Goal: Use online tool/utility

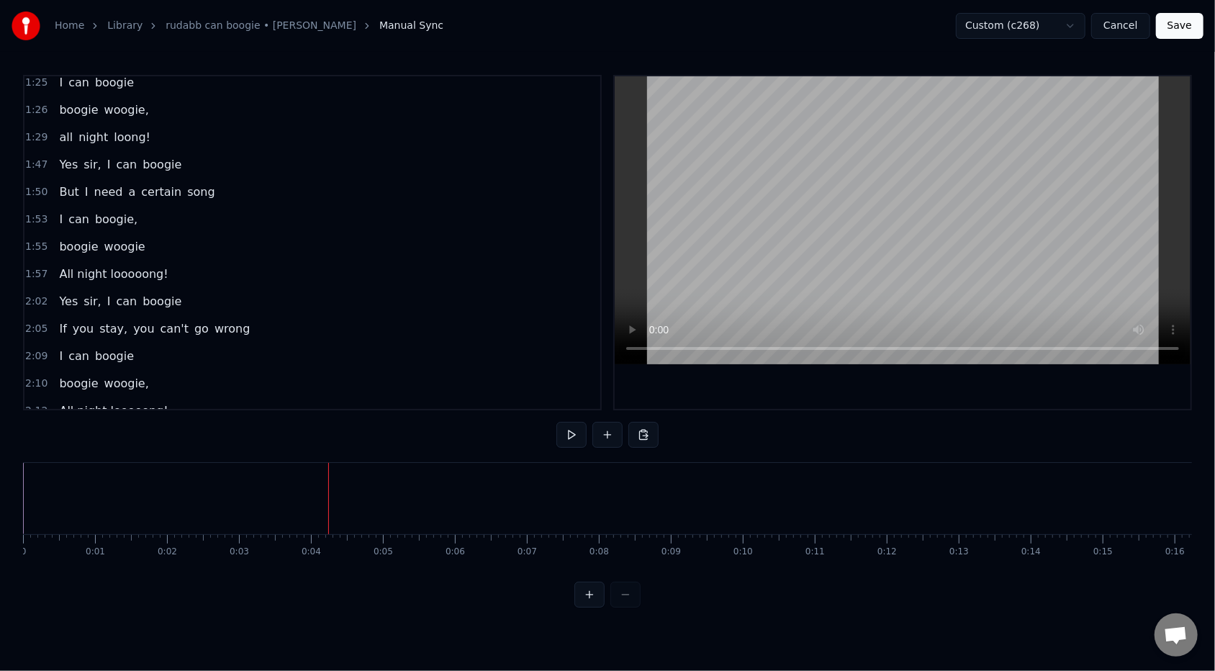
scroll to position [417, 0]
click at [170, 288] on div "2:02 Yes sir, I can boogie" at bounding box center [312, 301] width 576 height 27
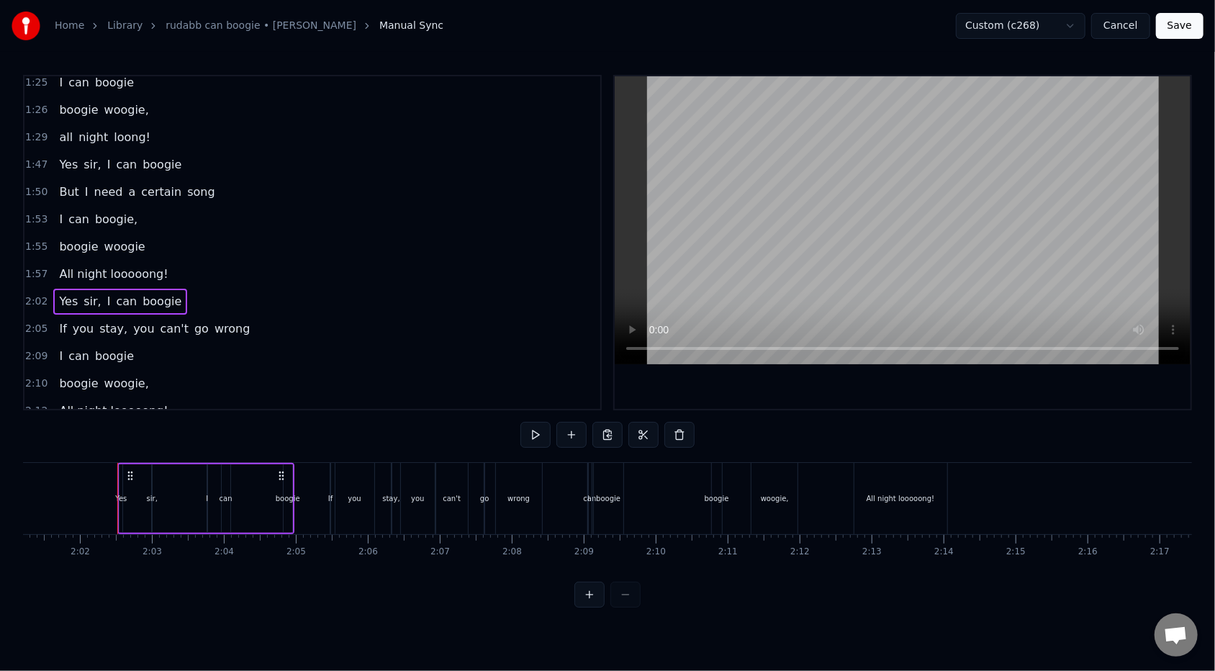
scroll to position [0, 8746]
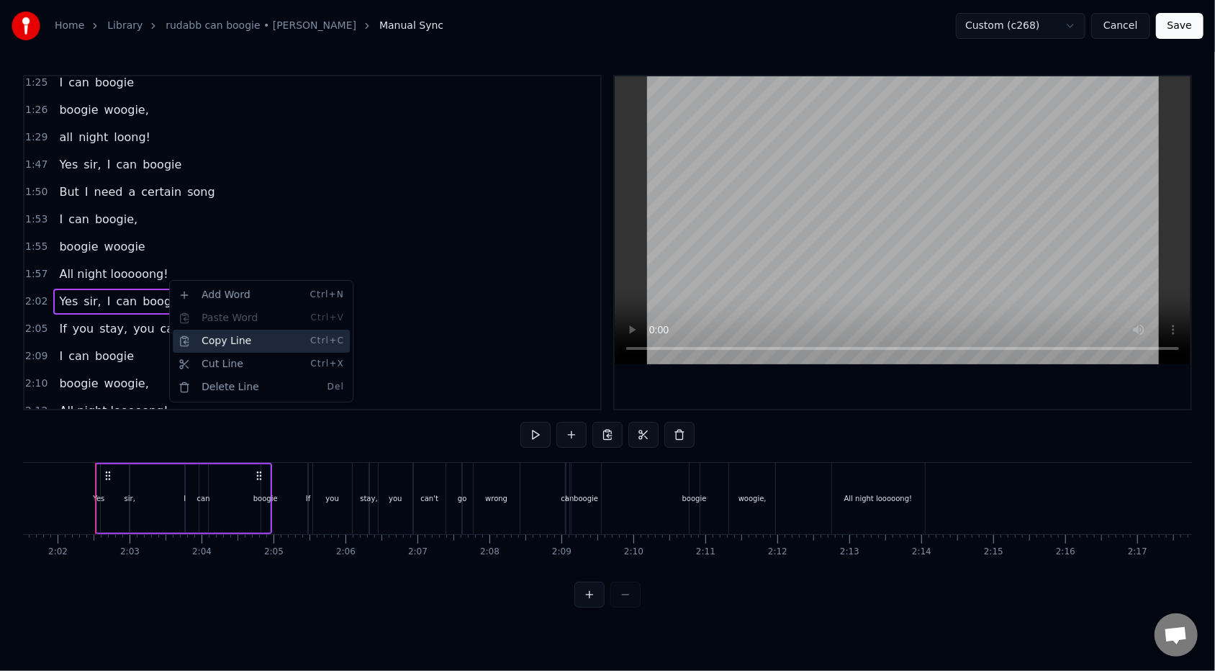
click at [204, 332] on div "Copy Line Ctrl+C" at bounding box center [261, 341] width 177 height 23
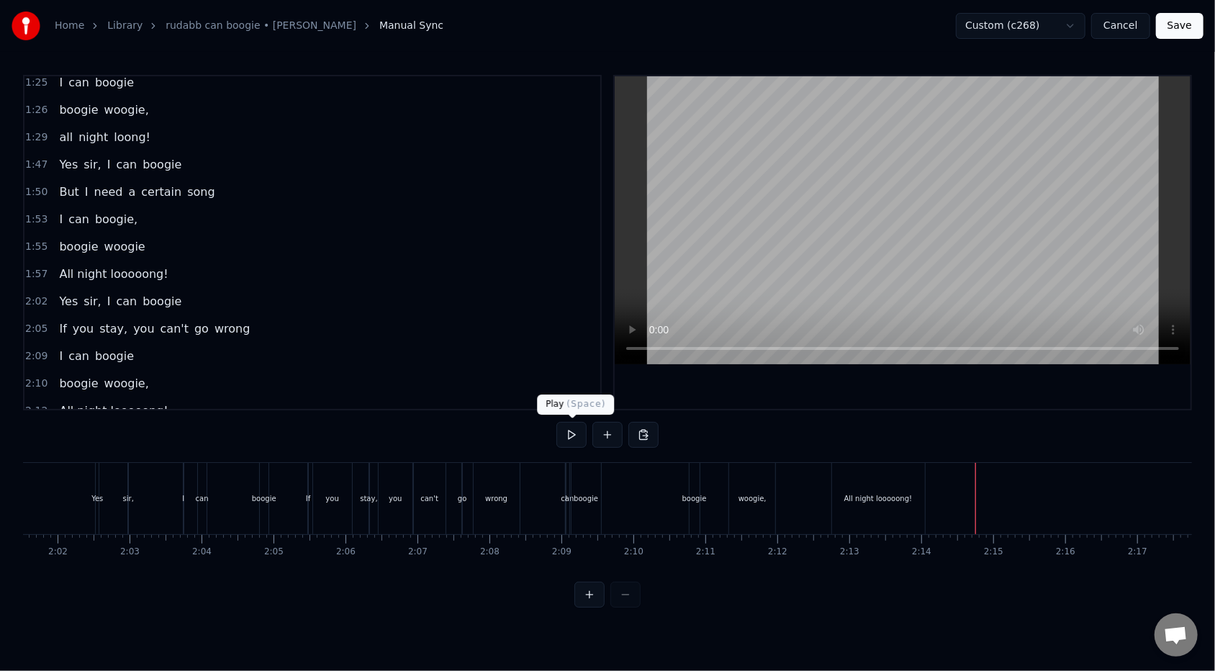
click at [579, 433] on button at bounding box center [571, 435] width 30 height 26
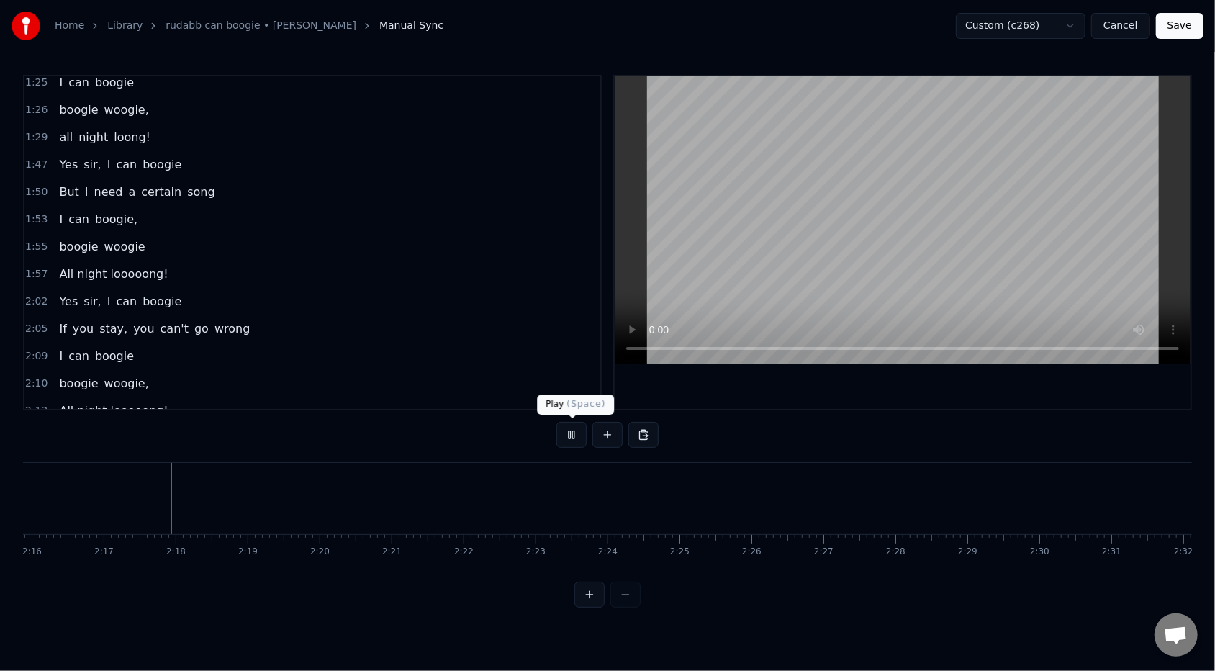
click at [566, 442] on button at bounding box center [571, 435] width 30 height 26
click at [575, 437] on button at bounding box center [571, 435] width 30 height 26
click at [577, 438] on button at bounding box center [571, 435] width 30 height 26
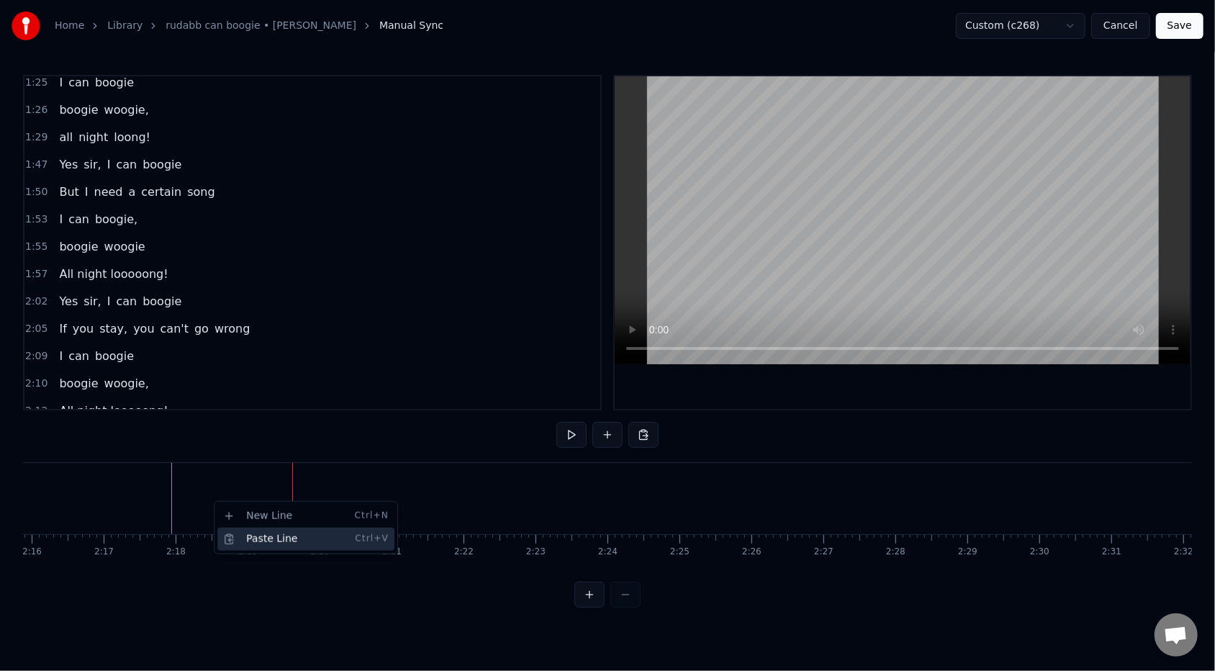
click at [232, 543] on div "Paste Line Ctrl+V" at bounding box center [305, 539] width 177 height 23
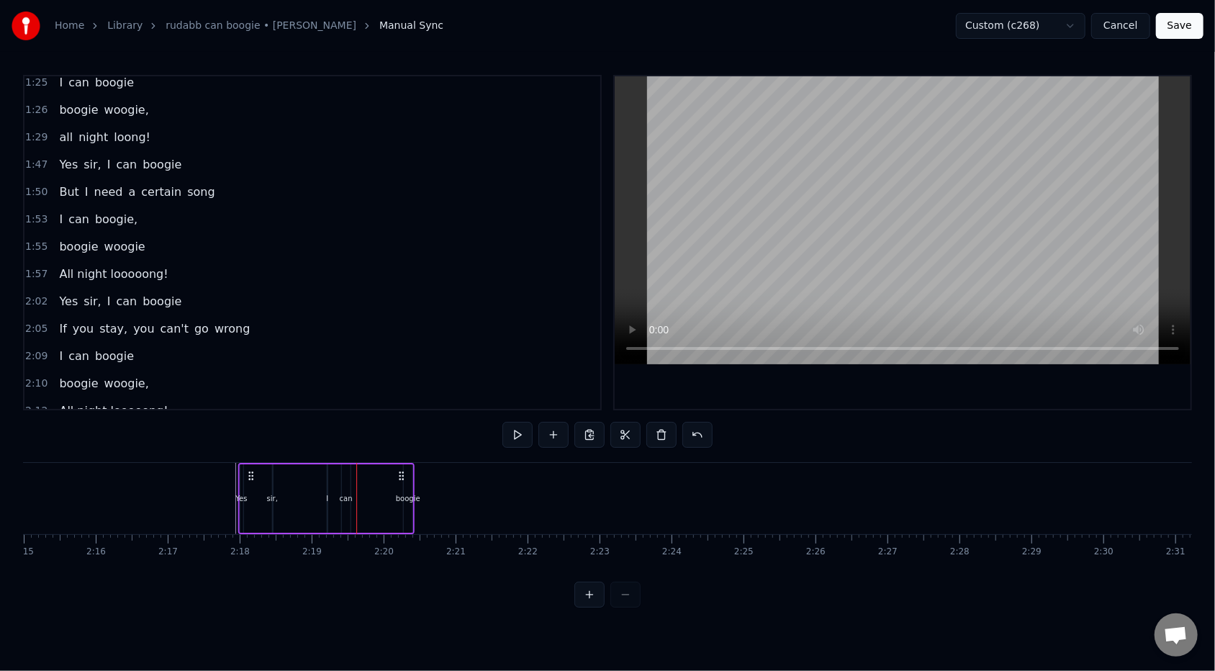
scroll to position [0, 9714]
drag, startPoint x: 302, startPoint y: 478, endPoint x: 274, endPoint y: 479, distance: 28.1
click at [274, 479] on circle at bounding box center [274, 479] width 1 height 1
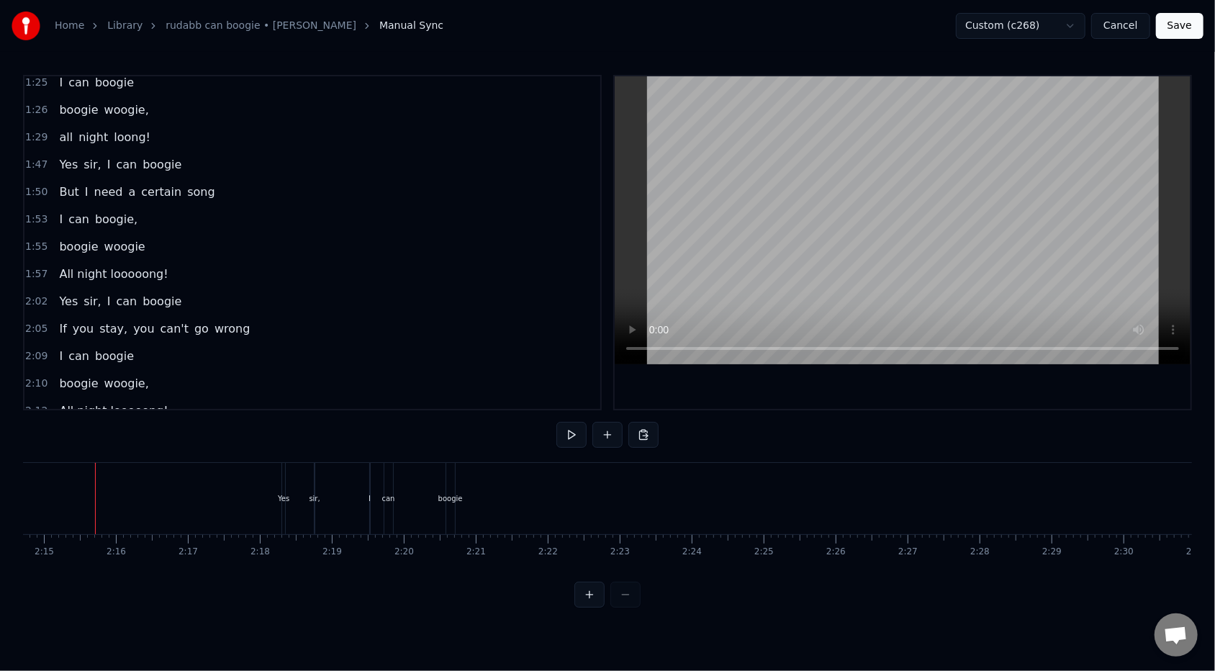
scroll to position [0, 9696]
click at [567, 440] on button at bounding box center [571, 435] width 30 height 26
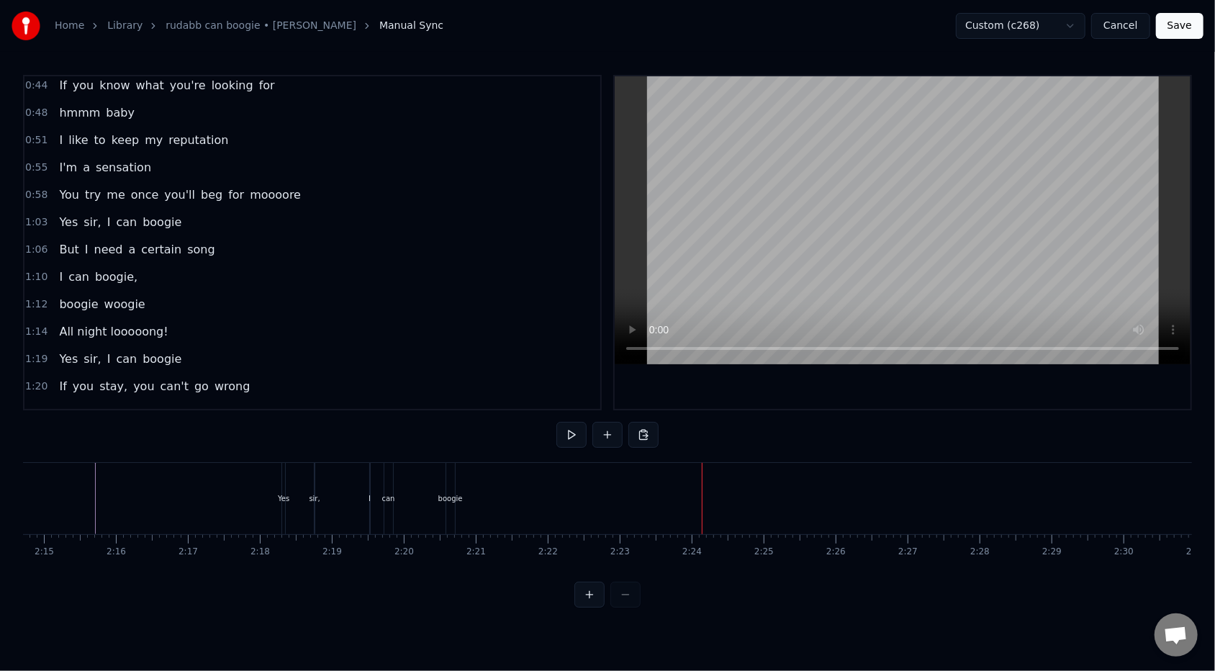
scroll to position [85, 0]
click at [202, 248] on div "1:06 But I need a certain song" at bounding box center [312, 251] width 576 height 27
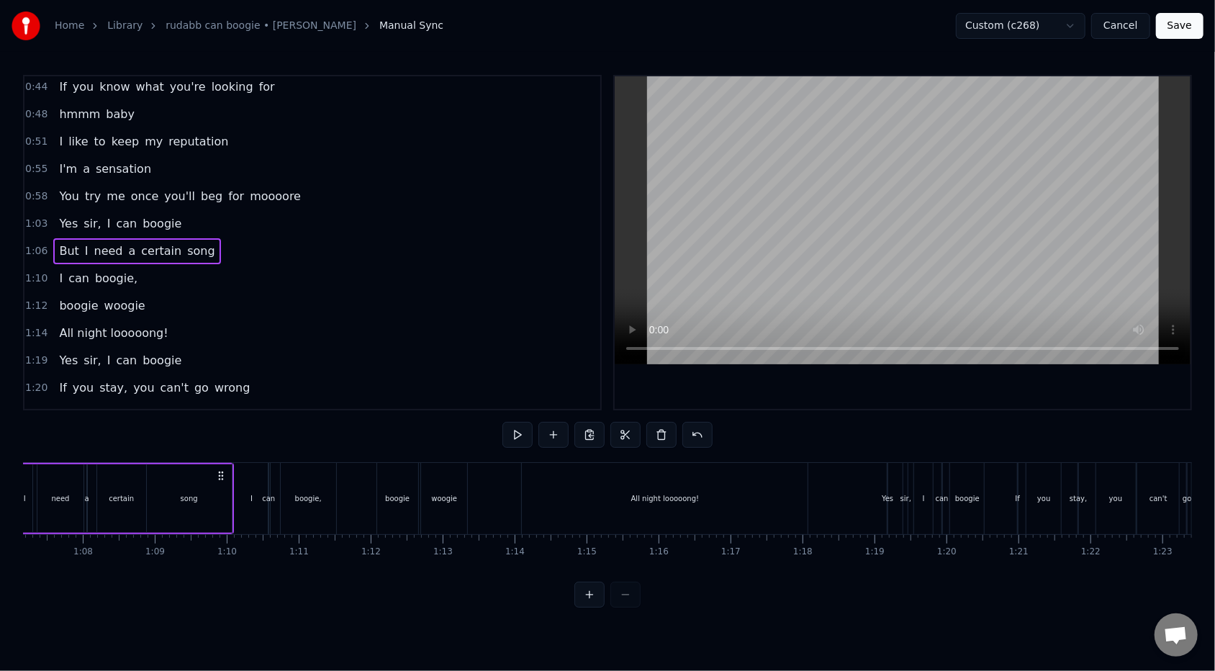
scroll to position [0, 4746]
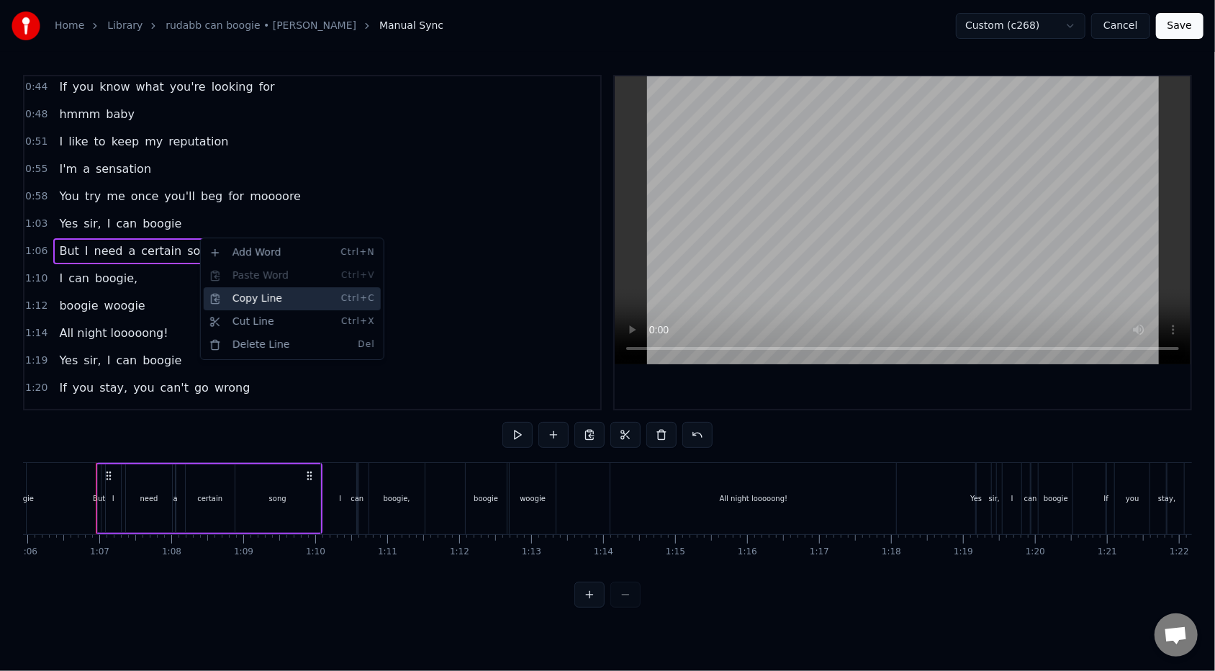
click at [237, 300] on div "Copy Line Ctrl+C" at bounding box center [292, 298] width 177 height 23
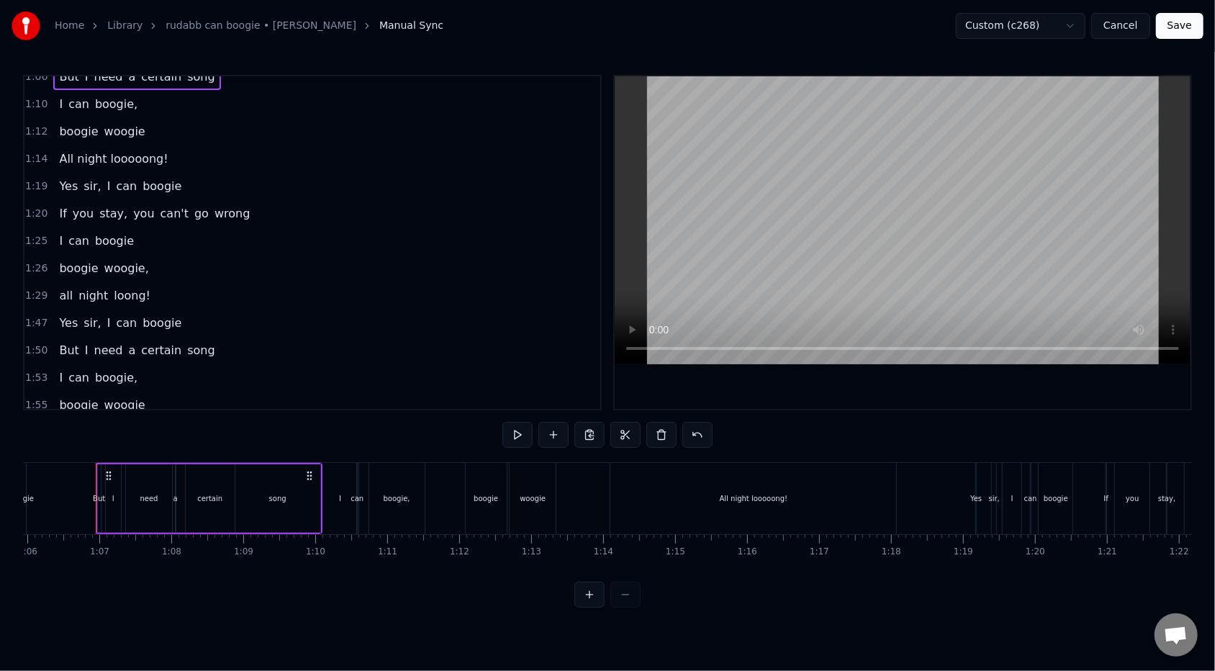
scroll to position [445, 0]
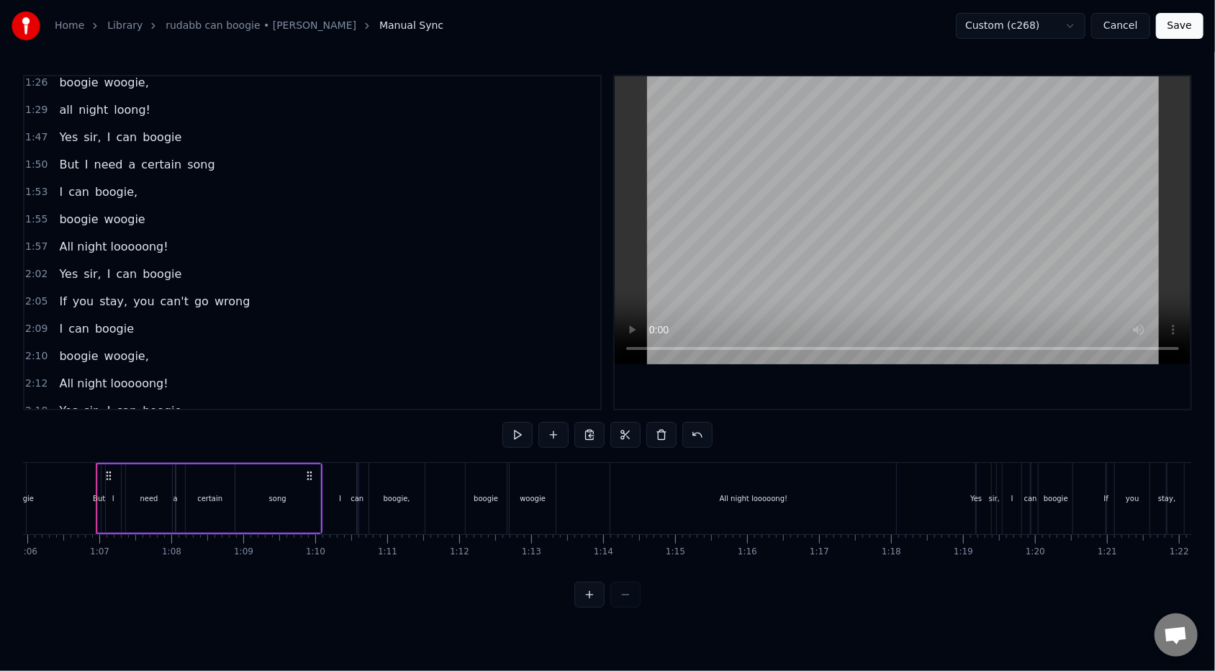
click at [170, 397] on div "2:18 Yes sir, I can boogie" at bounding box center [312, 410] width 576 height 27
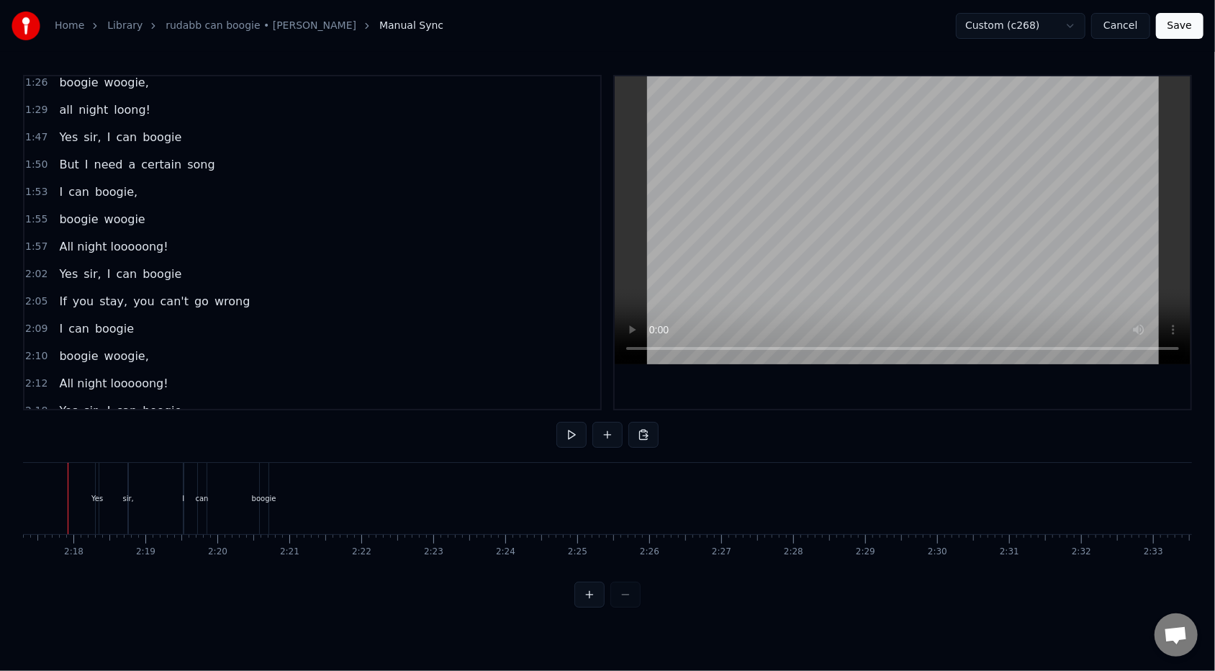
scroll to position [0, 9855]
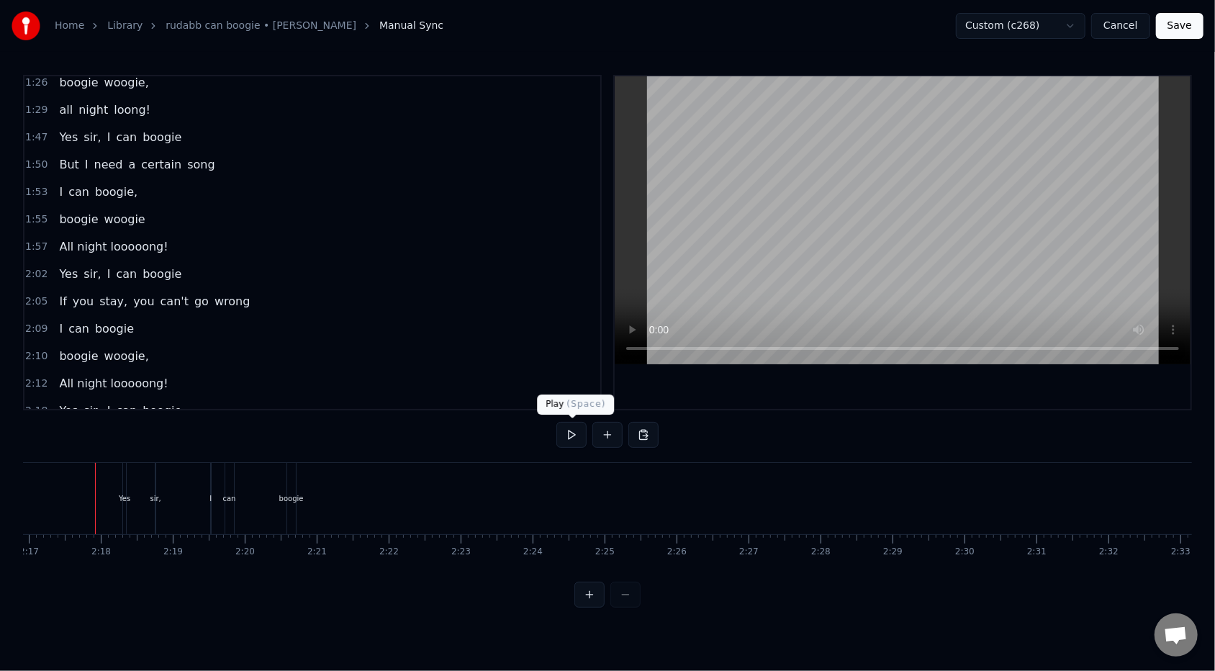
click at [564, 431] on button at bounding box center [571, 435] width 30 height 26
click at [569, 431] on button at bounding box center [571, 435] width 30 height 26
click at [363, 533] on div "Paste Line Ctrl+V" at bounding box center [438, 537] width 177 height 23
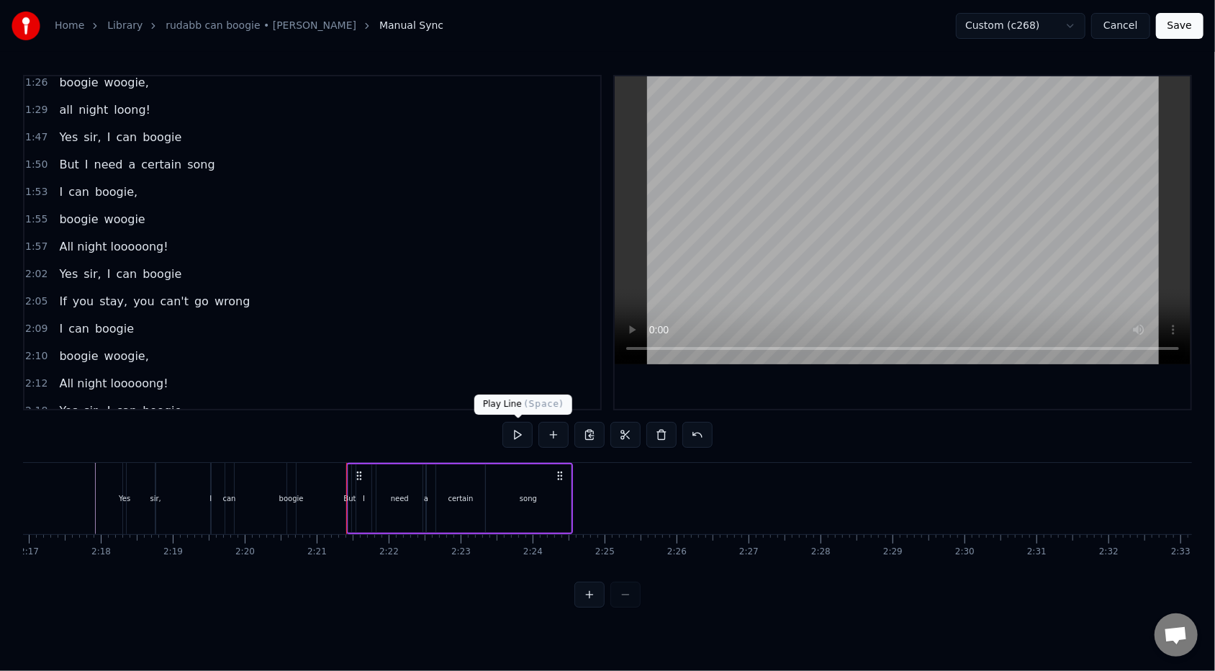
click at [520, 437] on button at bounding box center [517, 435] width 30 height 26
click at [128, 315] on div "2:09 I can boogie" at bounding box center [312, 328] width 576 height 27
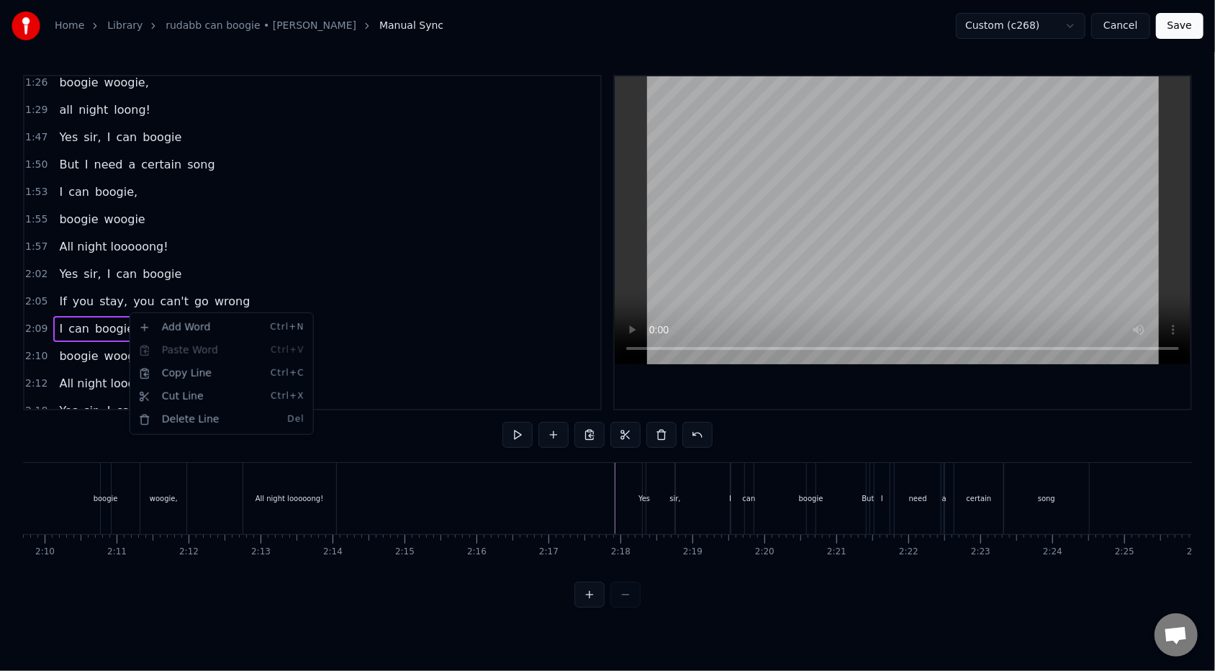
scroll to position [0, 9216]
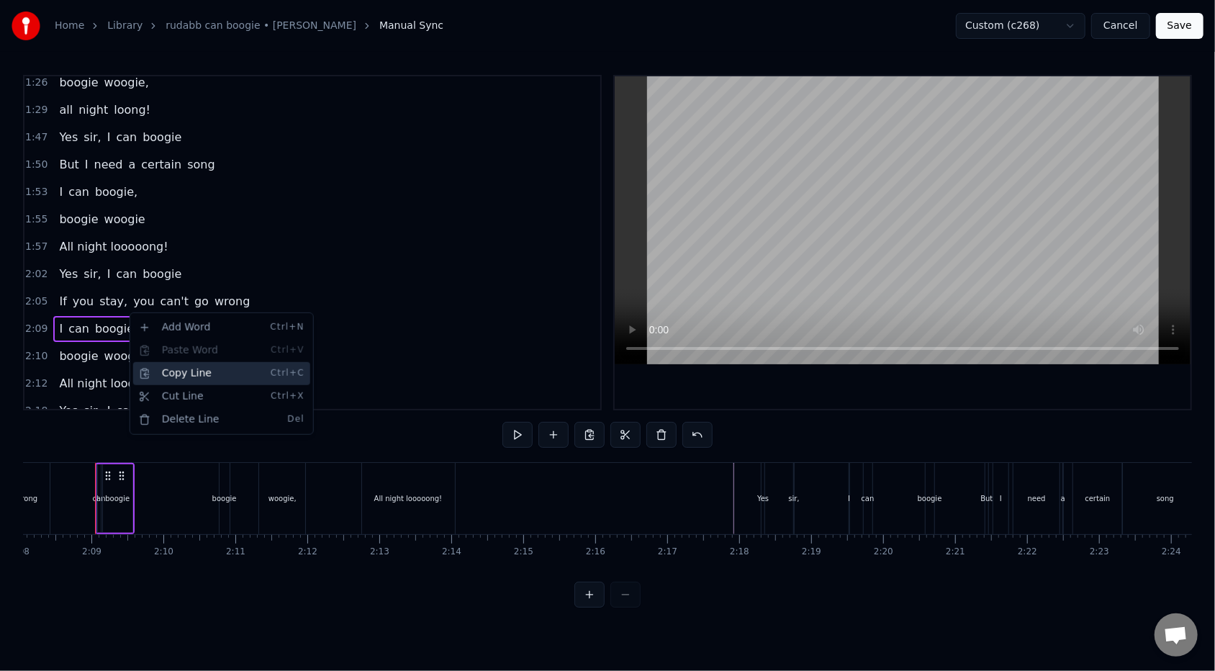
click at [164, 371] on div "Copy Line Ctrl+C" at bounding box center [221, 373] width 177 height 23
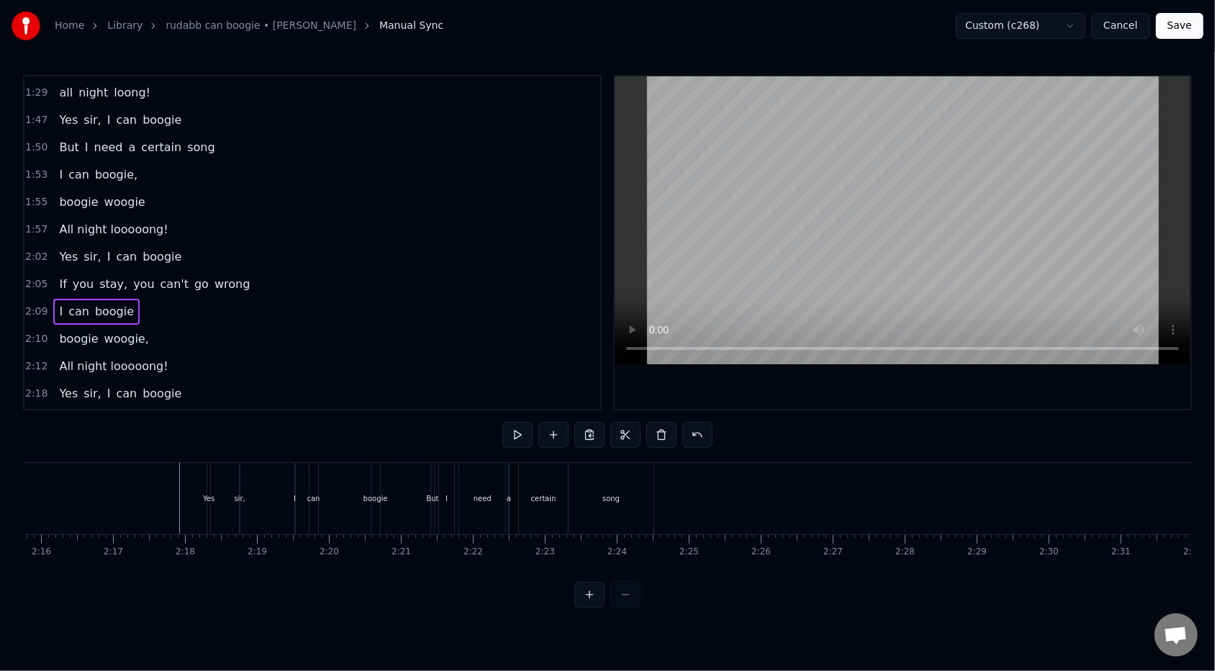
scroll to position [471, 0]
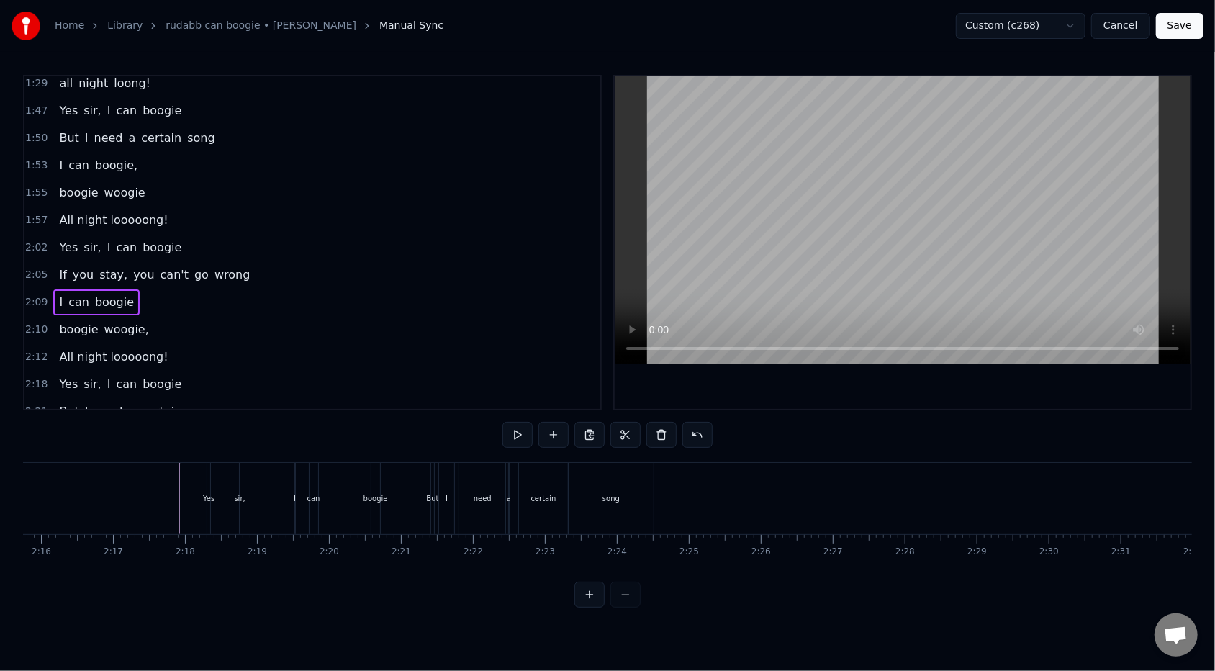
click at [194, 399] on div "But I need a certain song" at bounding box center [136, 412] width 167 height 26
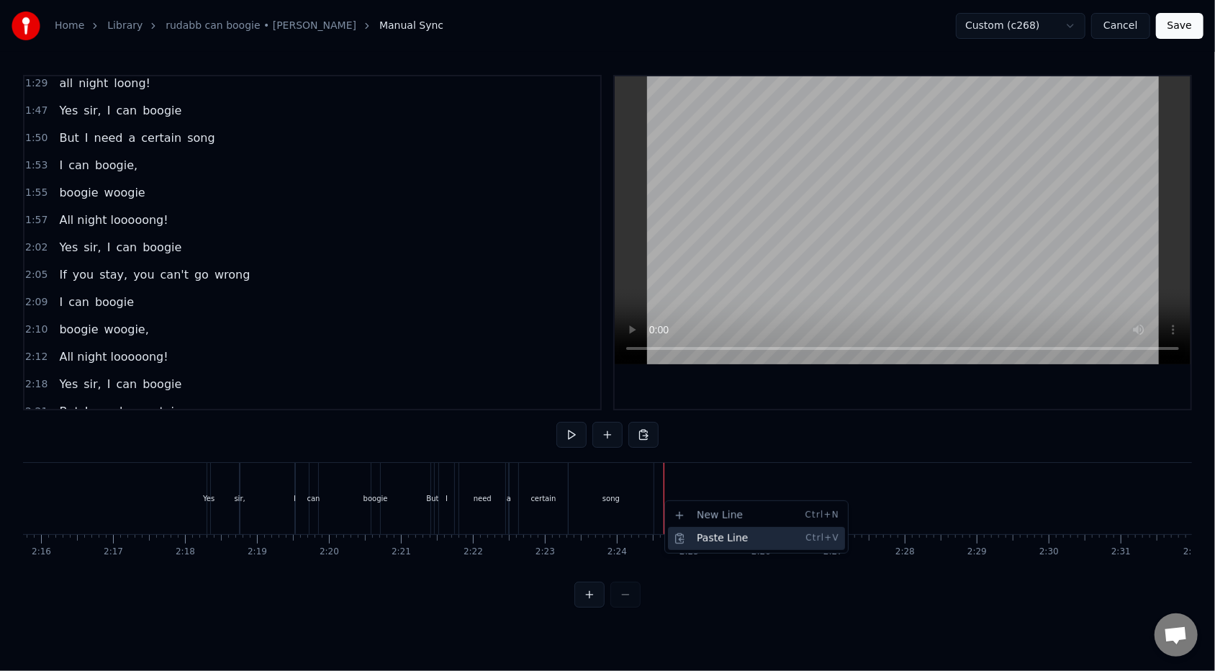
click at [685, 531] on div "Paste Line Ctrl+V" at bounding box center [756, 538] width 177 height 23
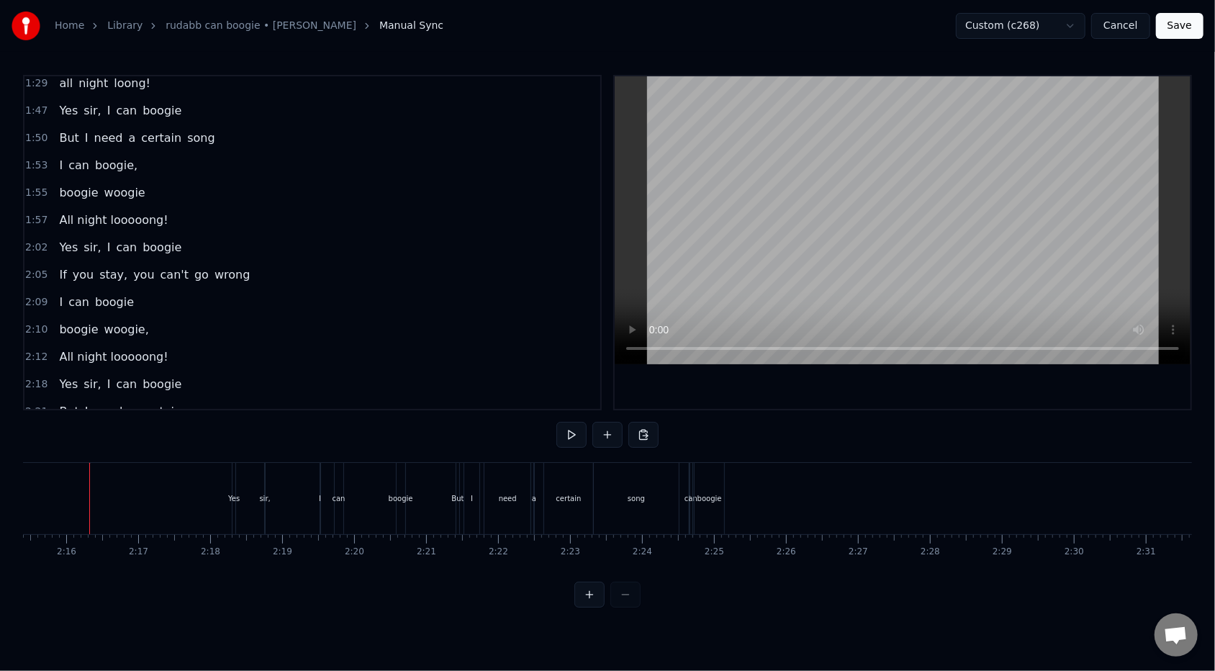
scroll to position [0, 9739]
click at [565, 437] on button at bounding box center [571, 435] width 30 height 26
click at [571, 437] on button at bounding box center [571, 435] width 30 height 26
click at [712, 502] on div "boogie" at bounding box center [716, 498] width 24 height 11
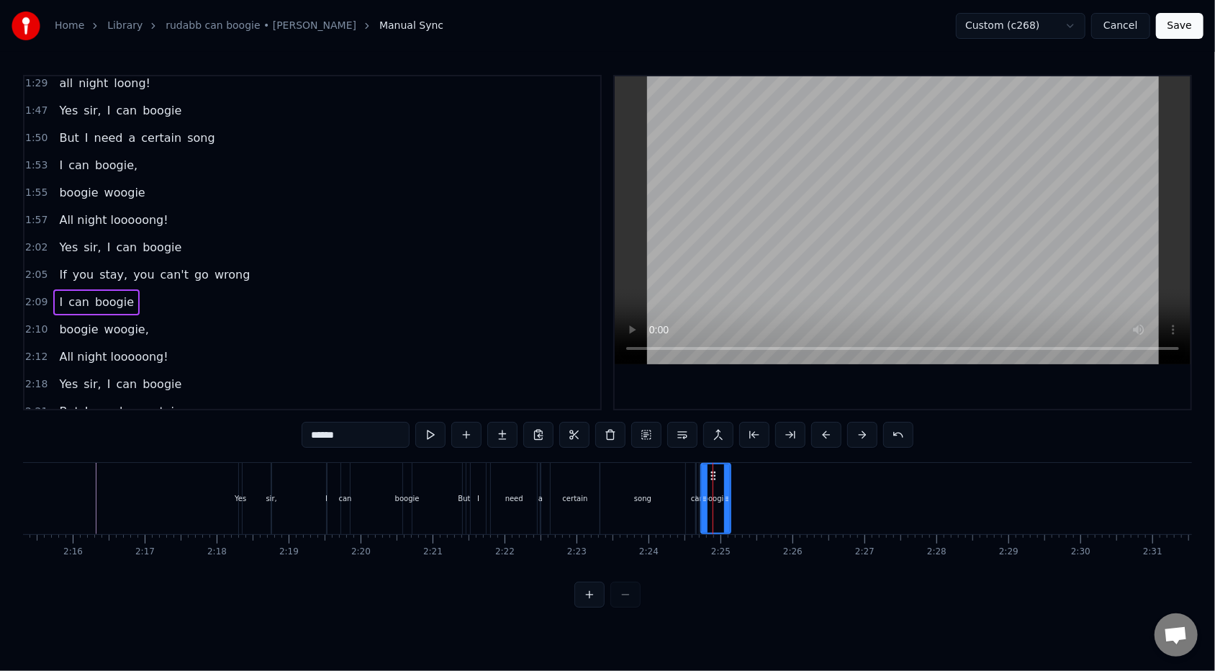
scroll to position [498, 0]
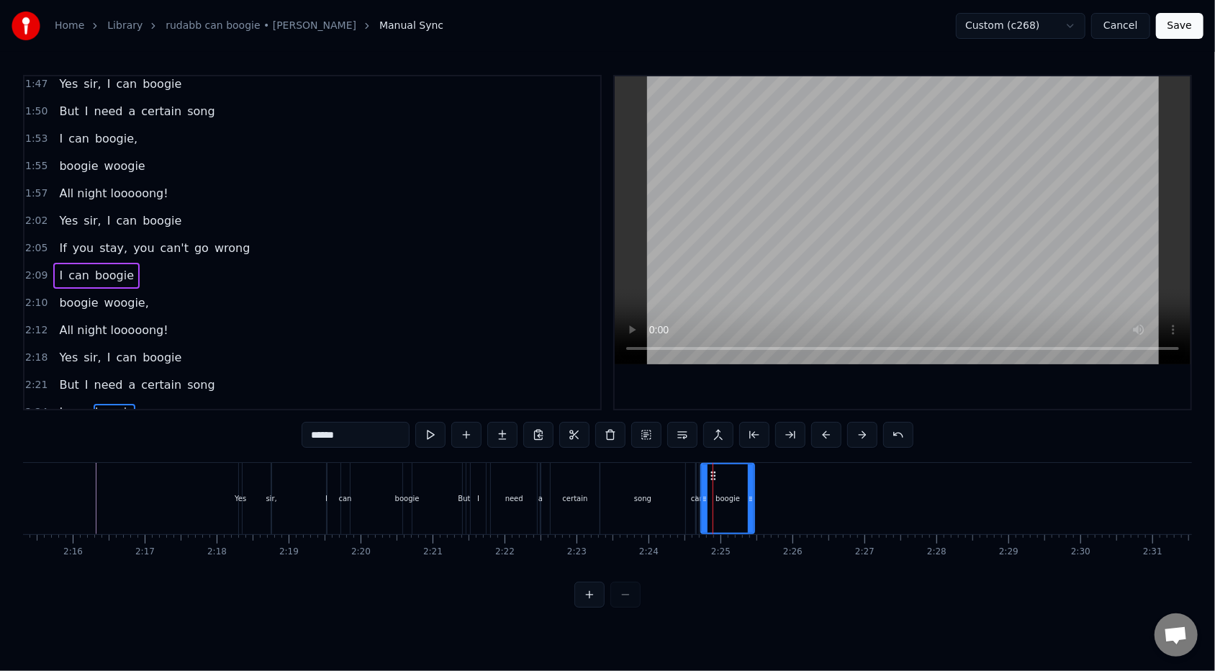
drag, startPoint x: 725, startPoint y: 497, endPoint x: 749, endPoint y: 497, distance: 23.8
click at [749, 497] on icon at bounding box center [751, 499] width 6 height 12
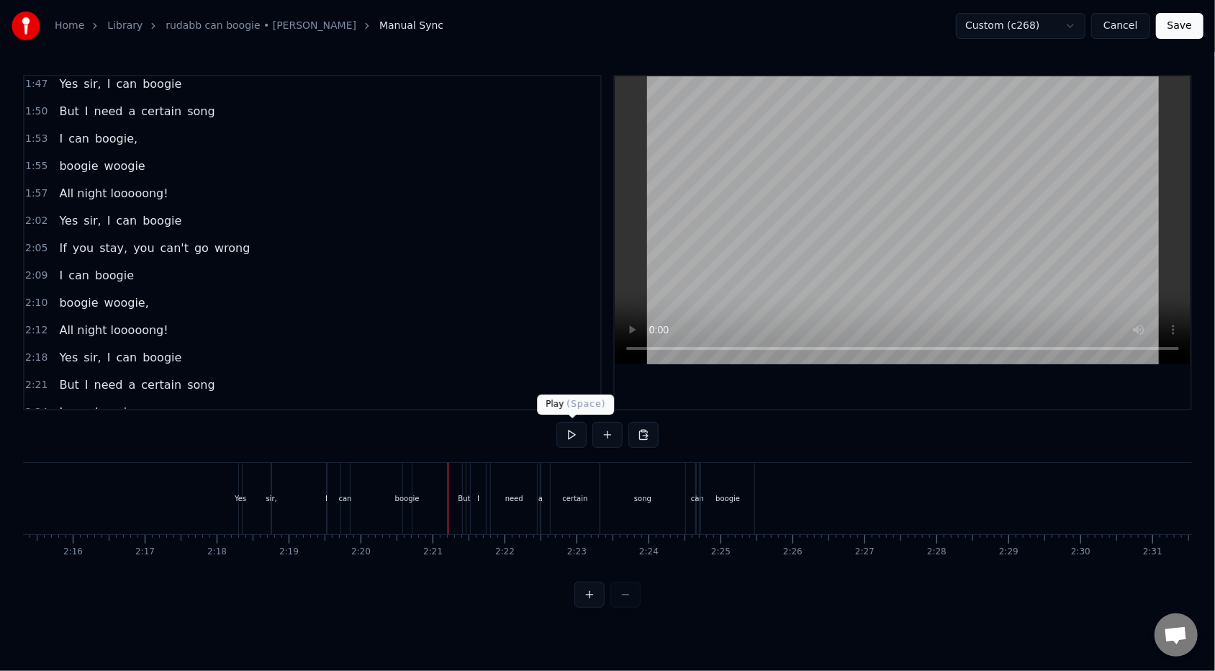
click at [575, 443] on button at bounding box center [571, 435] width 30 height 26
click at [125, 399] on div "I can boogie" at bounding box center [96, 412] width 86 height 26
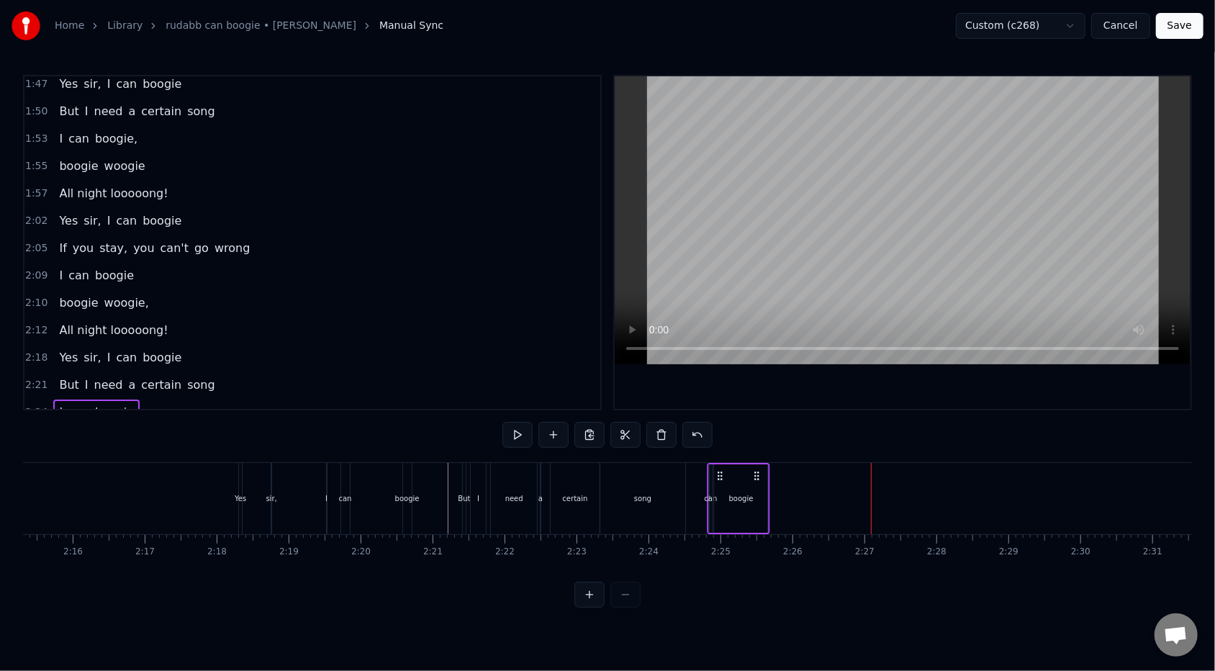
drag, startPoint x: 705, startPoint y: 479, endPoint x: 716, endPoint y: 479, distance: 11.5
click at [716, 479] on icon at bounding box center [720, 476] width 12 height 12
click at [717, 474] on icon at bounding box center [720, 476] width 12 height 12
click at [711, 497] on div "can" at bounding box center [710, 498] width 13 height 11
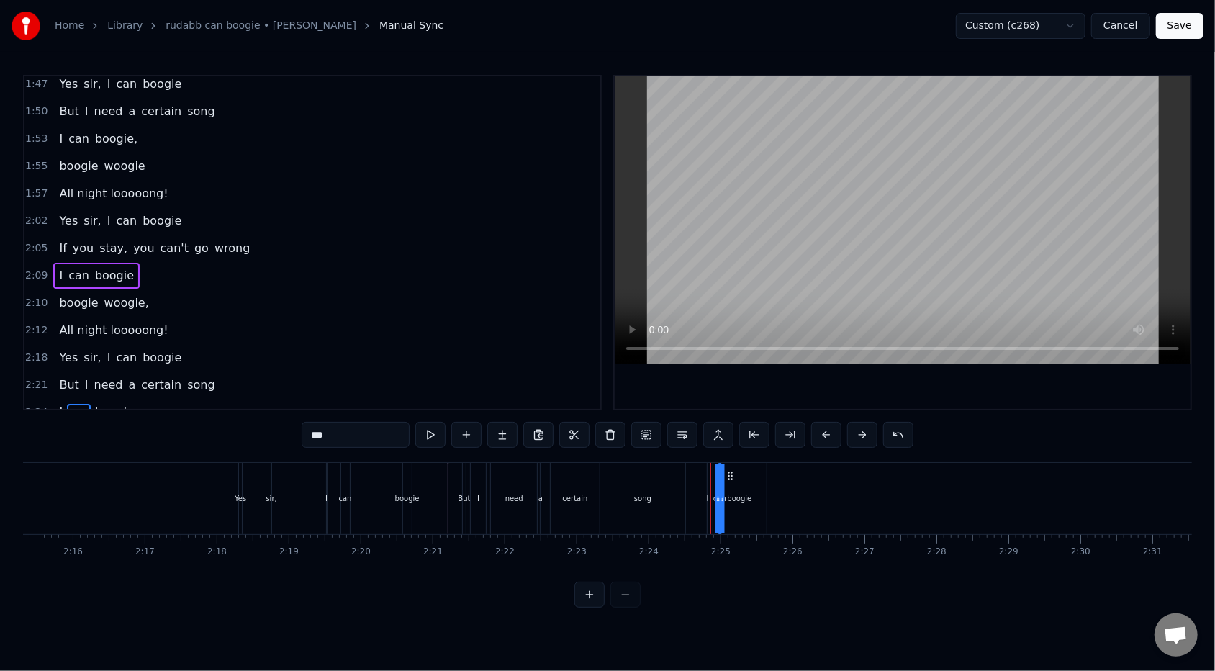
drag, startPoint x: 718, startPoint y: 475, endPoint x: 729, endPoint y: 475, distance: 10.8
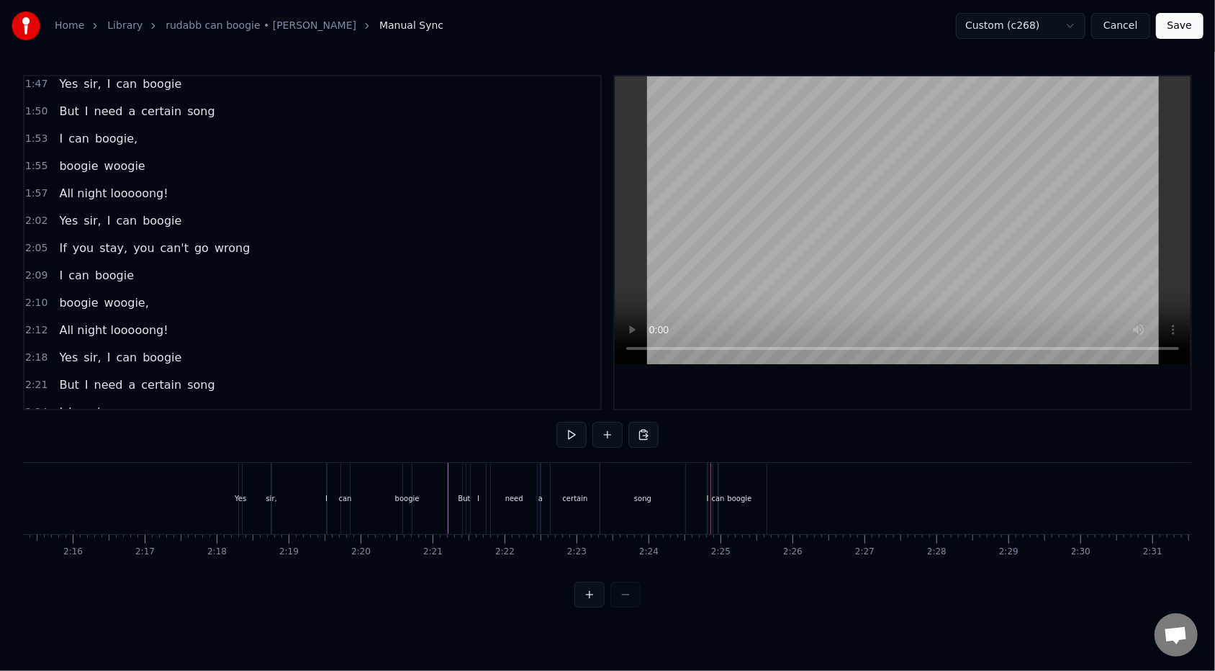
click at [156, 399] on div "2:24 I boogie can" at bounding box center [312, 412] width 576 height 27
click at [707, 477] on div at bounding box center [707, 498] width 1 height 71
click at [740, 490] on div "boogie" at bounding box center [739, 498] width 53 height 71
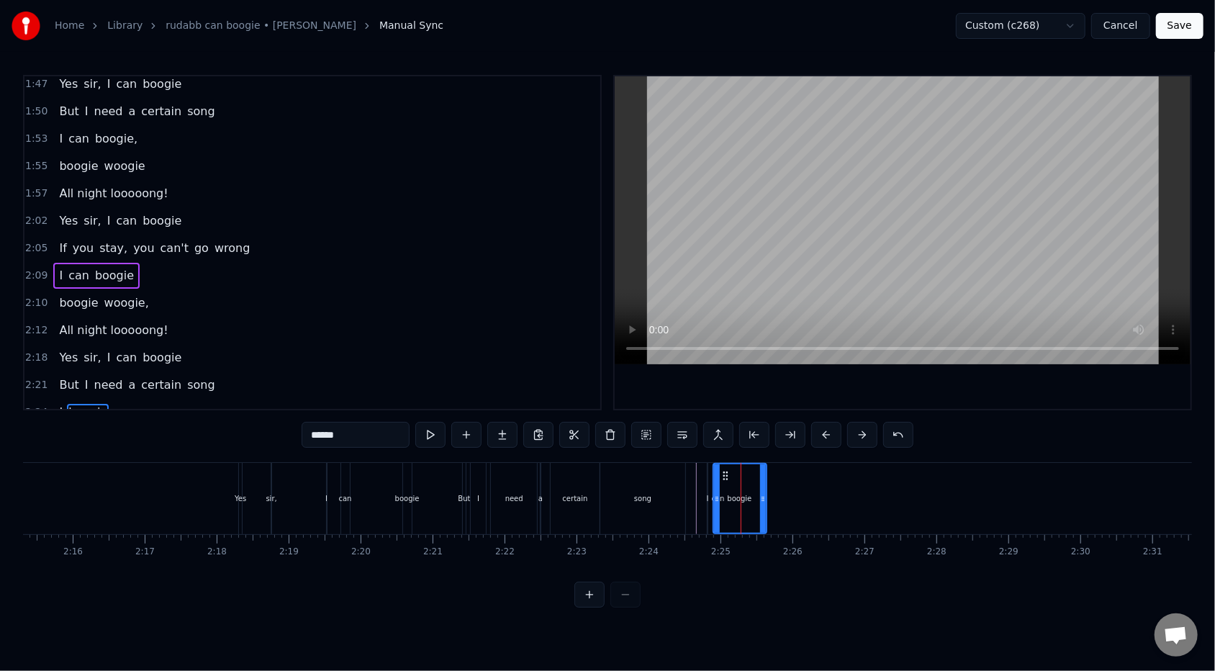
click at [709, 491] on div "I boogie can" at bounding box center [714, 498] width 14 height 71
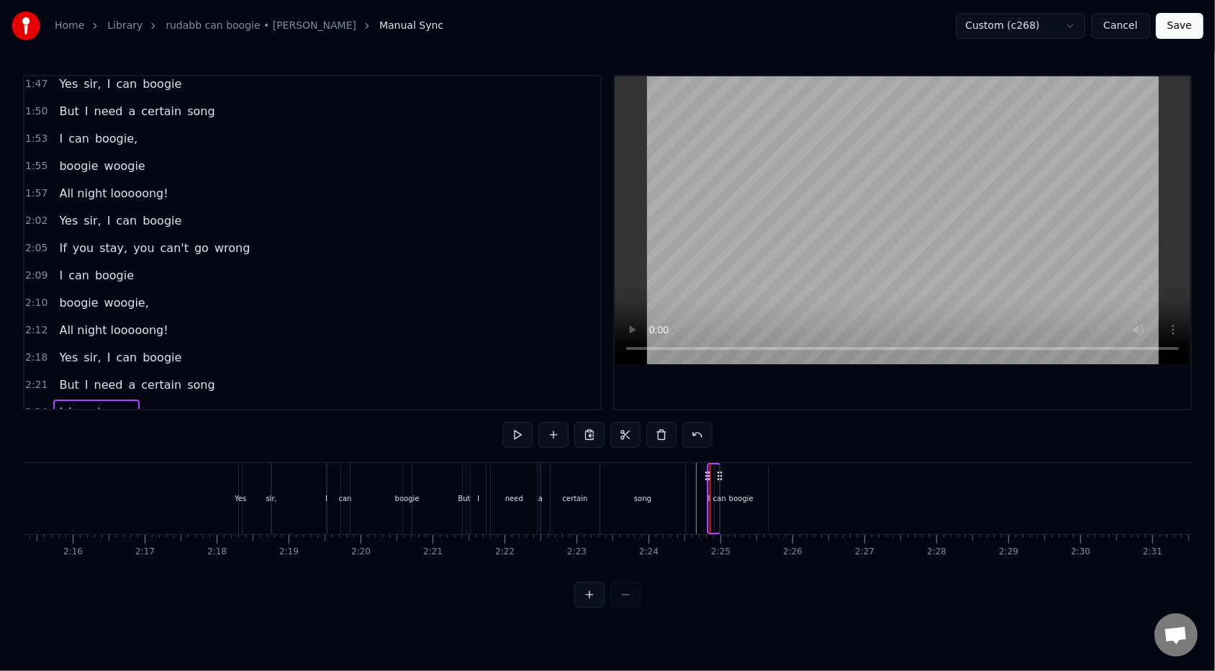
click at [708, 475] on circle at bounding box center [708, 475] width 1 height 1
click at [144, 399] on div "2:24 I boogie can" at bounding box center [312, 412] width 576 height 27
drag, startPoint x: 711, startPoint y: 470, endPoint x: 727, endPoint y: 469, distance: 15.9
click at [727, 469] on div "I boogie can" at bounding box center [730, 498] width 14 height 71
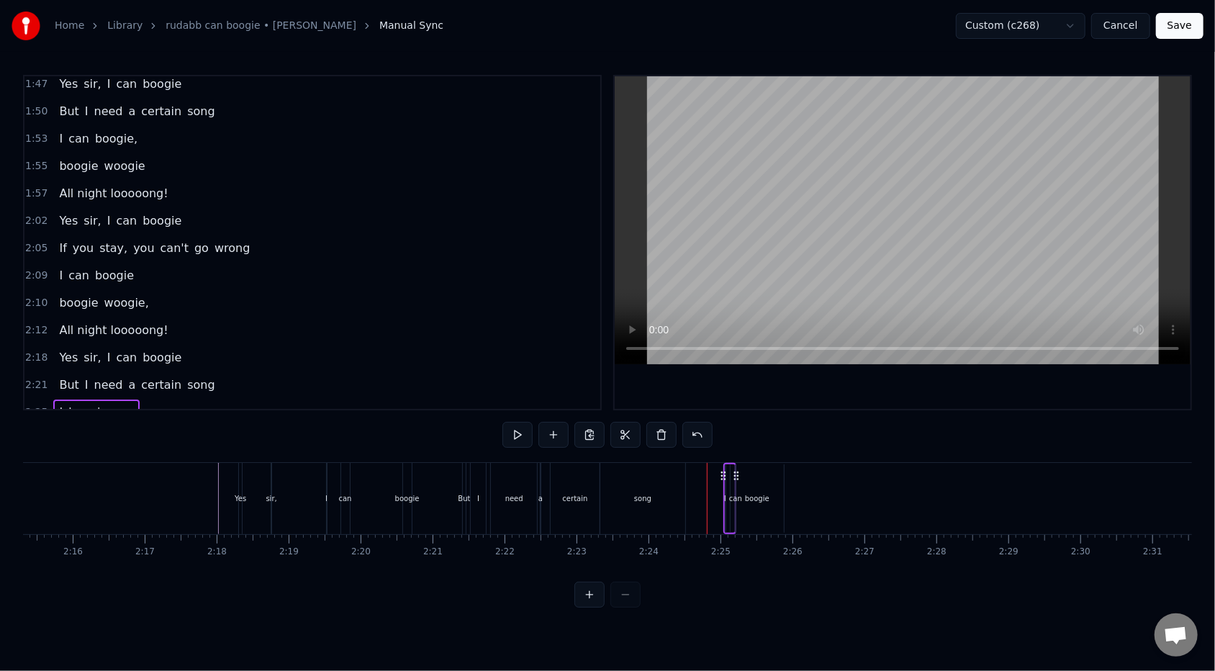
click at [736, 499] on div "can" at bounding box center [735, 498] width 13 height 11
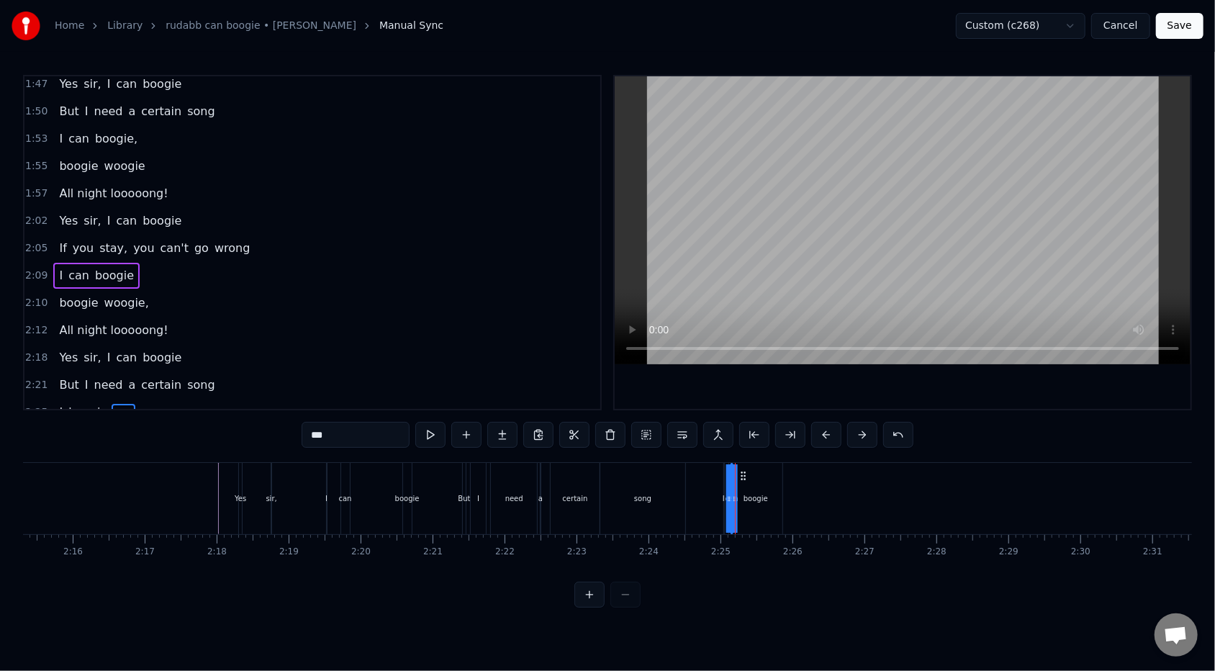
click at [744, 475] on circle at bounding box center [744, 475] width 1 height 1
drag, startPoint x: 743, startPoint y: 475, endPoint x: 733, endPoint y: 475, distance: 10.1
click at [733, 475] on circle at bounding box center [733, 475] width 1 height 1
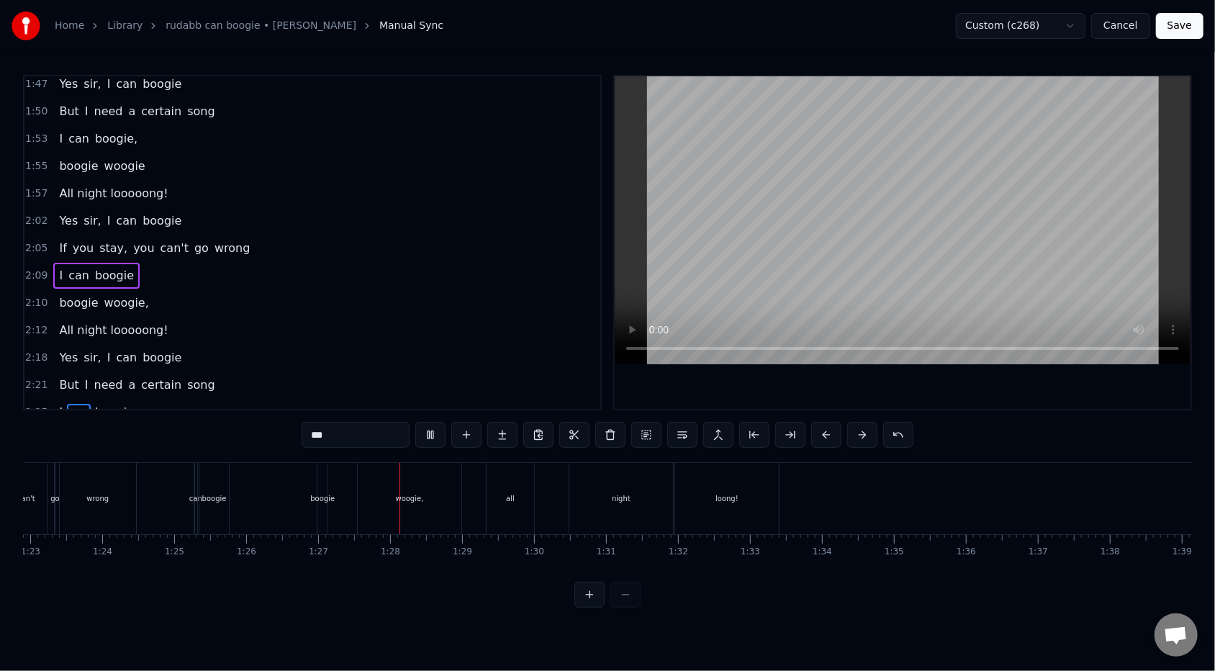
click at [146, 289] on div "2:10 boogie woogie," at bounding box center [312, 302] width 576 height 27
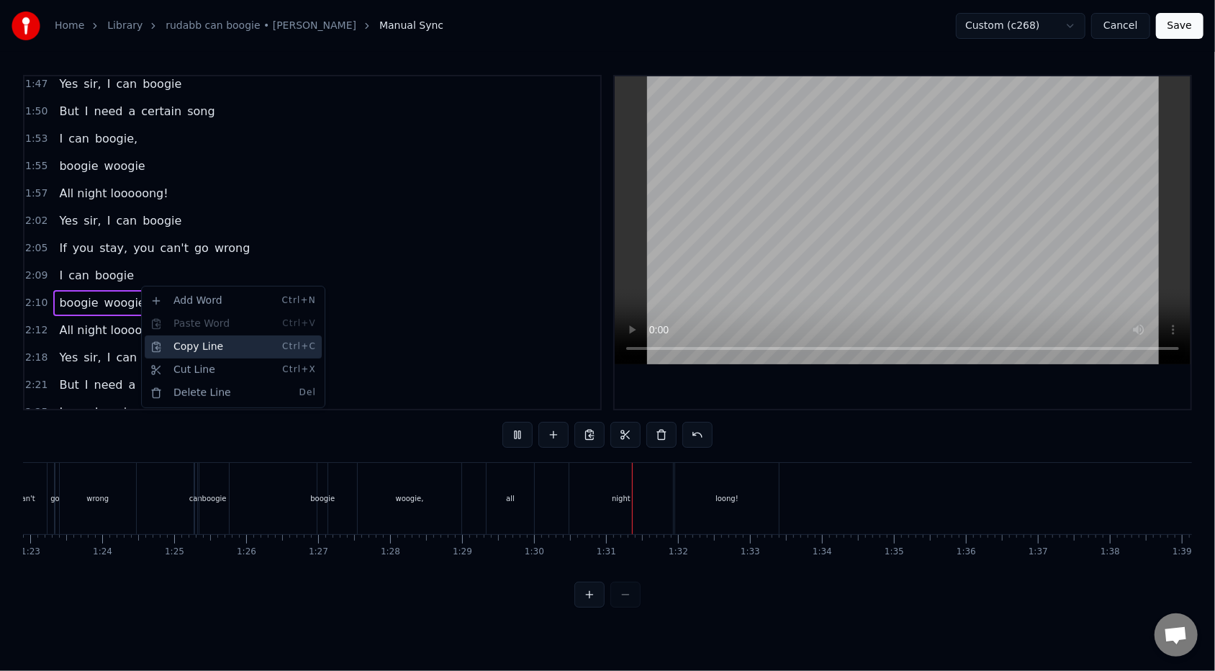
click at [173, 342] on div "Copy Line Ctrl+C" at bounding box center [233, 346] width 177 height 23
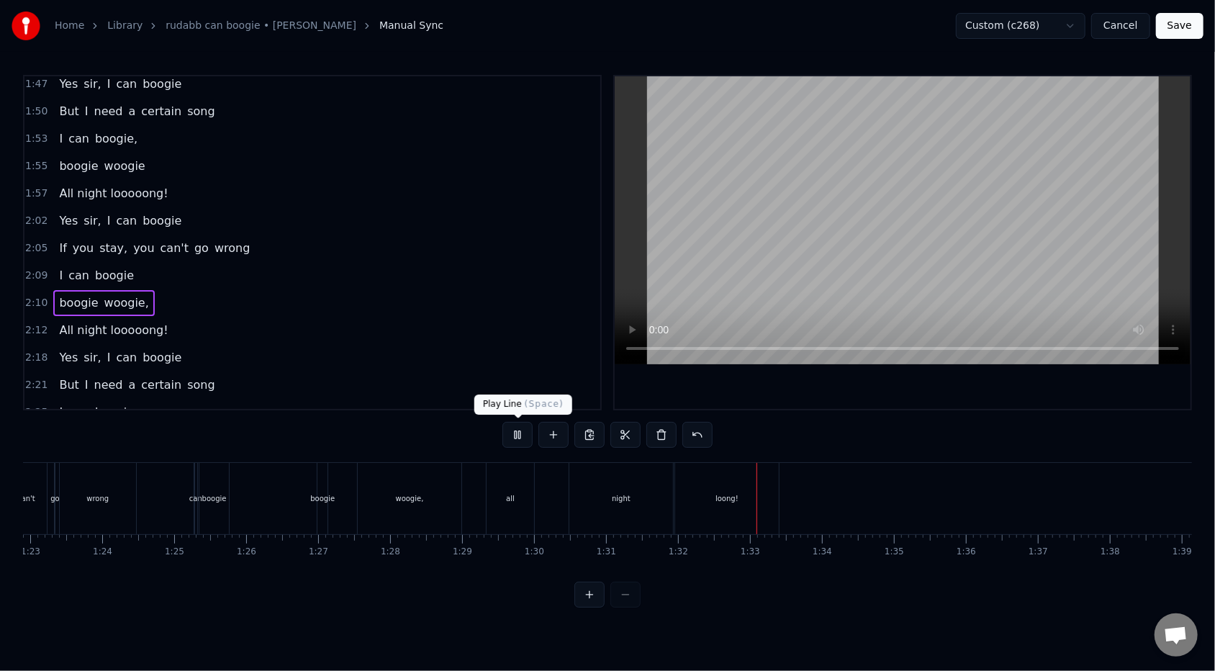
click at [518, 440] on button at bounding box center [517, 435] width 30 height 26
